Goal: Transaction & Acquisition: Book appointment/travel/reservation

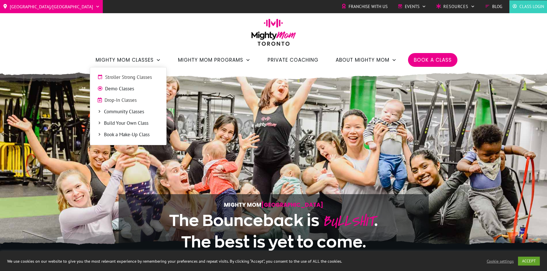
click at [137, 89] on span "Demo Classes" at bounding box center [132, 88] width 54 height 7
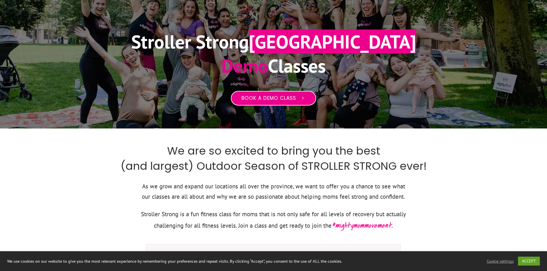
click at [274, 93] on link "Book a Demo Class" at bounding box center [273, 98] width 85 height 15
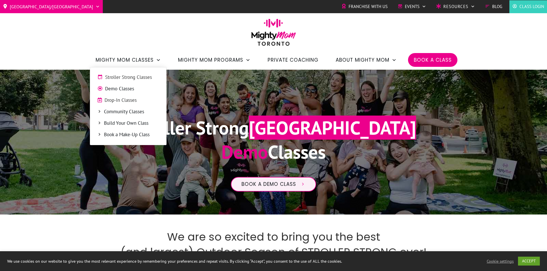
click at [117, 102] on span "Drop-In Classes" at bounding box center [132, 100] width 55 height 7
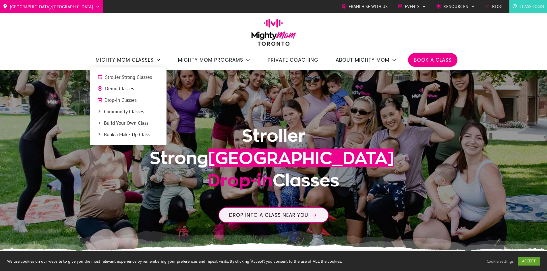
click at [139, 75] on span "Stroller Strong Classes" at bounding box center [132, 77] width 54 height 7
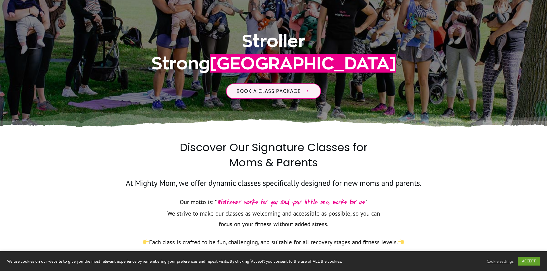
scroll to position [115, 0]
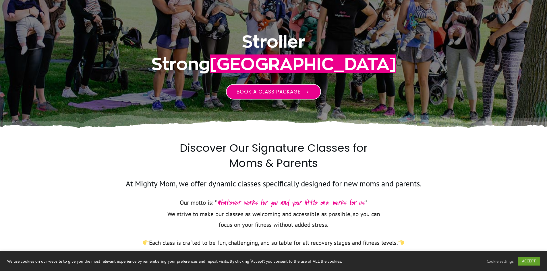
click at [263, 94] on span "Book a class package" at bounding box center [269, 91] width 64 height 7
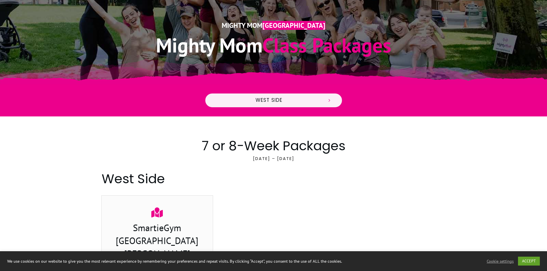
scroll to position [144, 0]
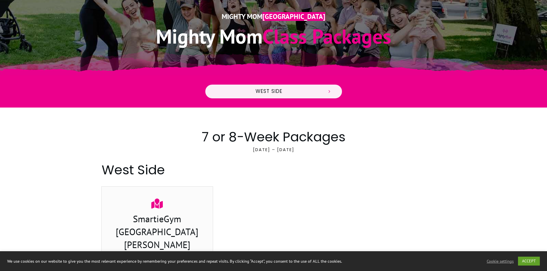
click at [269, 79] on div at bounding box center [273, 92] width 547 height 32
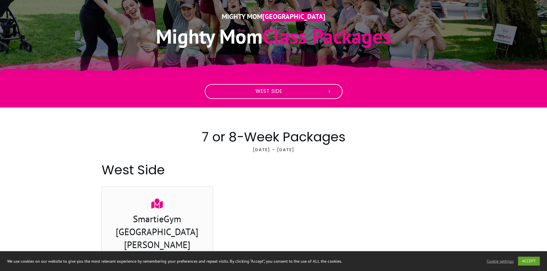
click at [267, 90] on span "West Side" at bounding box center [268, 91] width 107 height 6
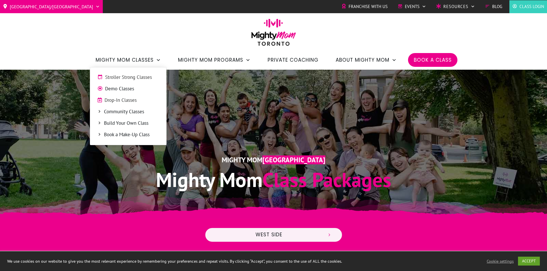
click at [100, 112] on icon at bounding box center [99, 111] width 4 height 4
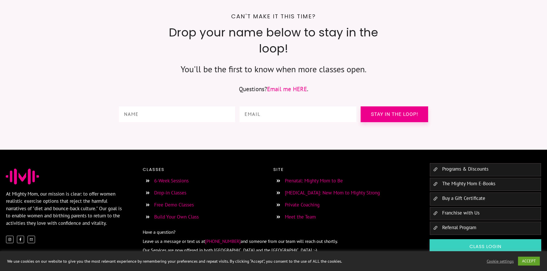
scroll to position [754, 0]
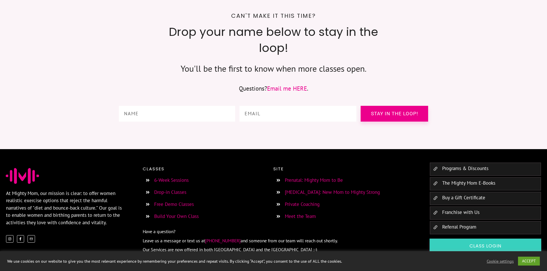
click at [168, 177] on link "6-Week Sessions" at bounding box center [171, 180] width 34 height 6
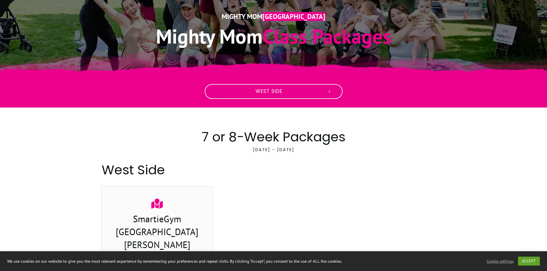
click at [268, 91] on span "West Side" at bounding box center [268, 91] width 107 height 6
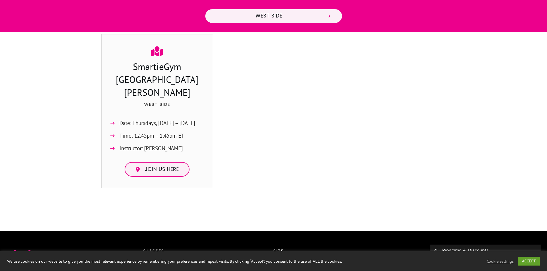
scroll to position [368, 0]
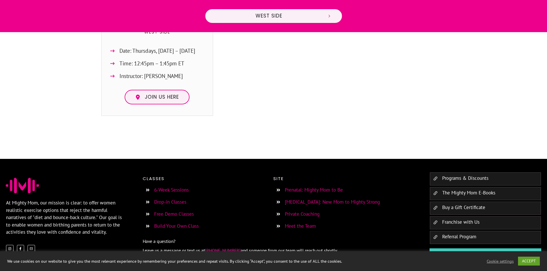
click at [314, 199] on link "[MEDICAL_DATA]: New Mom to Mighty Strong" at bounding box center [332, 202] width 95 height 6
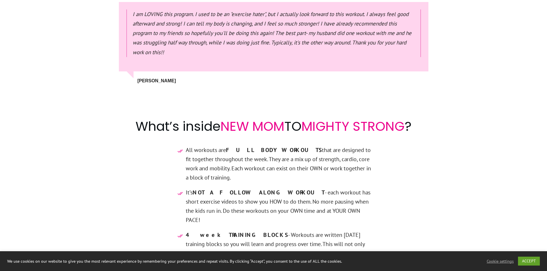
scroll to position [1608, 0]
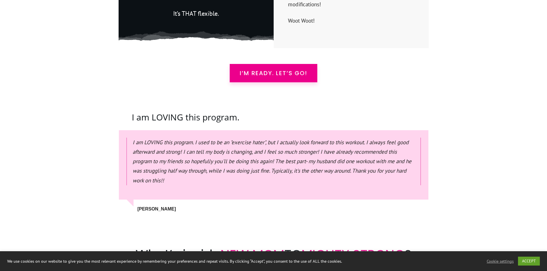
click at [273, 70] on span "I’m READY. Let’s Go!" at bounding box center [273, 73] width 67 height 7
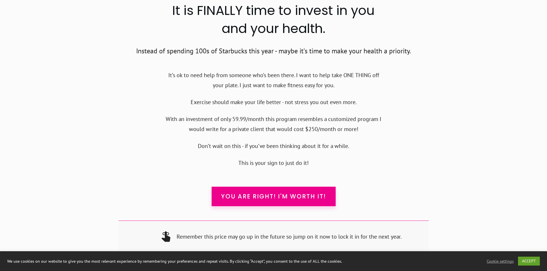
scroll to position [5553, 0]
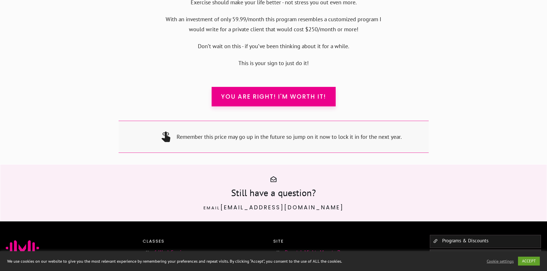
click at [480, 238] on link "Programs & Discounts" at bounding box center [465, 241] width 46 height 6
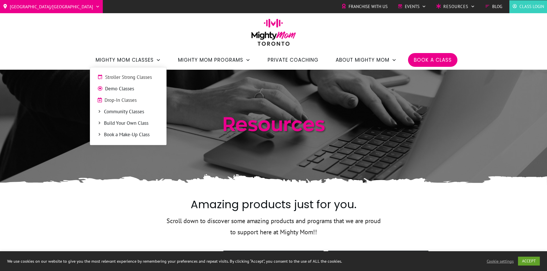
click at [125, 78] on span "Stroller Strong Classes" at bounding box center [132, 77] width 54 height 7
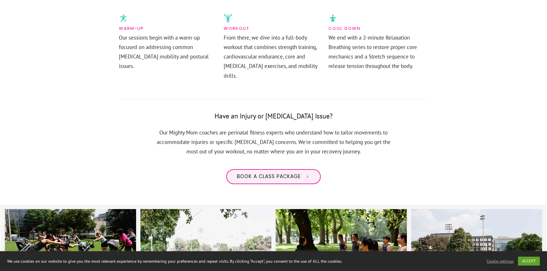
scroll to position [373, 0]
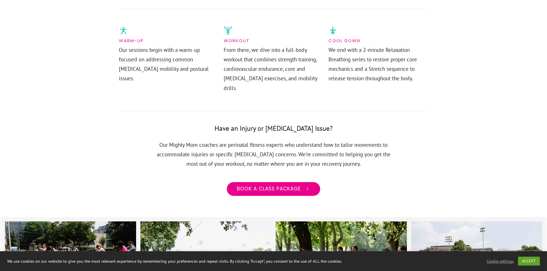
click at [291, 186] on span "Book a class package" at bounding box center [269, 189] width 64 height 6
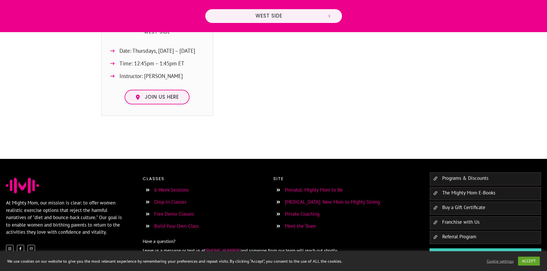
scroll to position [225, 0]
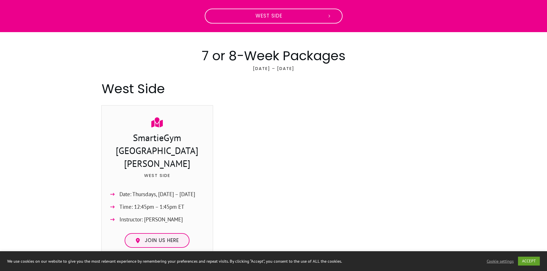
click at [292, 18] on span "West Side" at bounding box center [268, 16] width 107 height 6
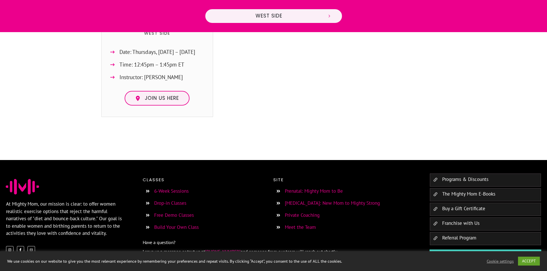
scroll to position [368, 0]
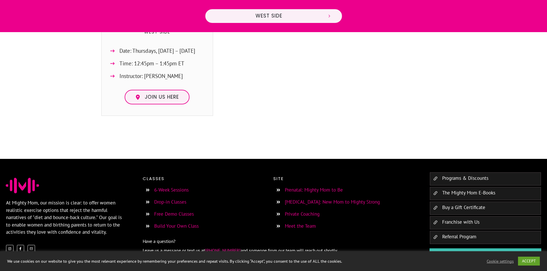
click at [451, 253] on span "Class Login" at bounding box center [485, 256] width 97 height 6
